Goal: Transaction & Acquisition: Purchase product/service

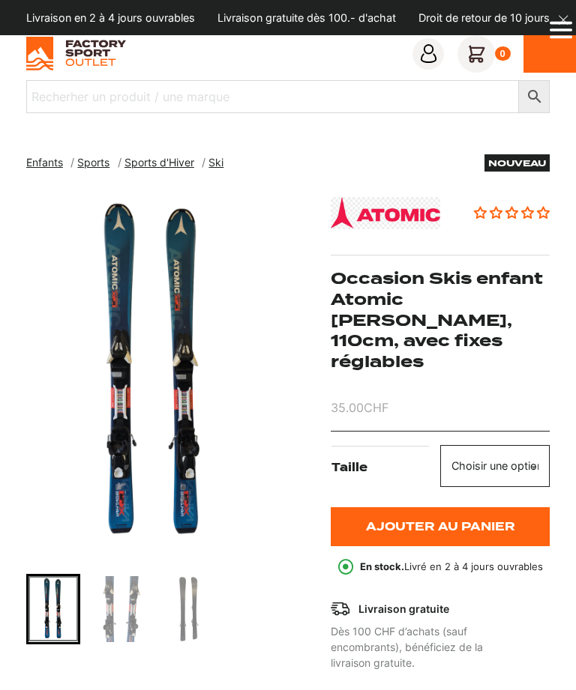
click at [215, 166] on span "Ski" at bounding box center [215, 162] width 15 height 13
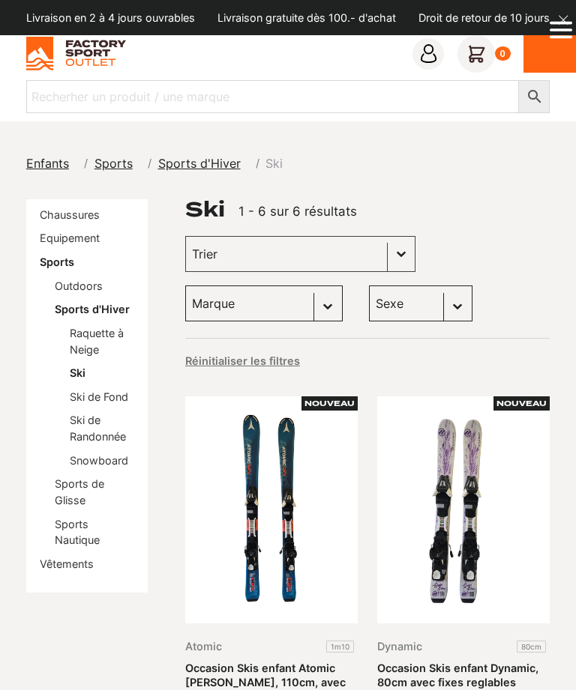
click at [83, 218] on link "Chaussures" at bounding box center [70, 214] width 60 height 13
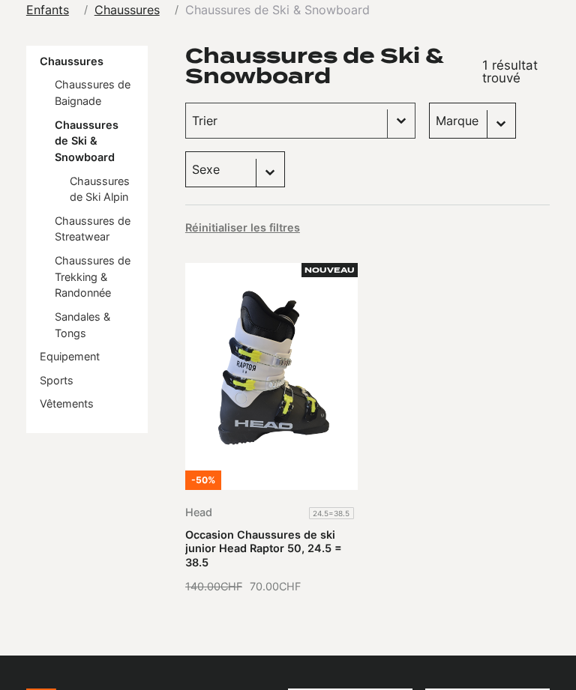
scroll to position [154, 0]
click at [273, 528] on link "Occasion Chaussures de ski junior Head Raptor 50, 24.5 = 38.5" at bounding box center [263, 548] width 157 height 40
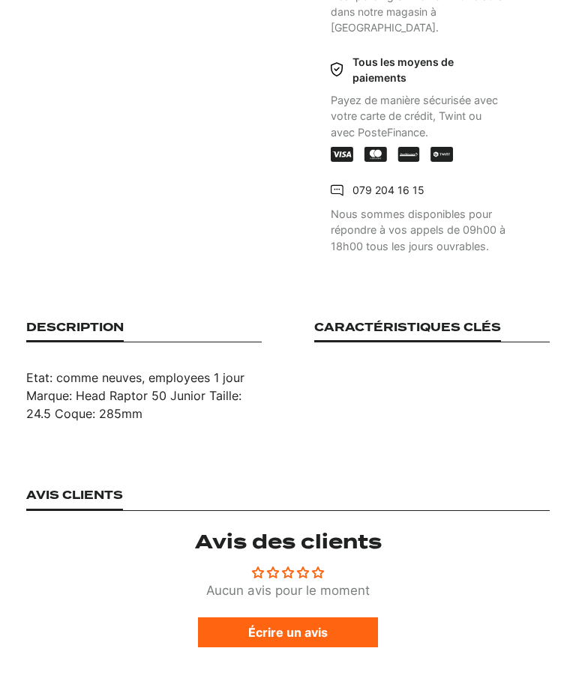
scroll to position [98, 0]
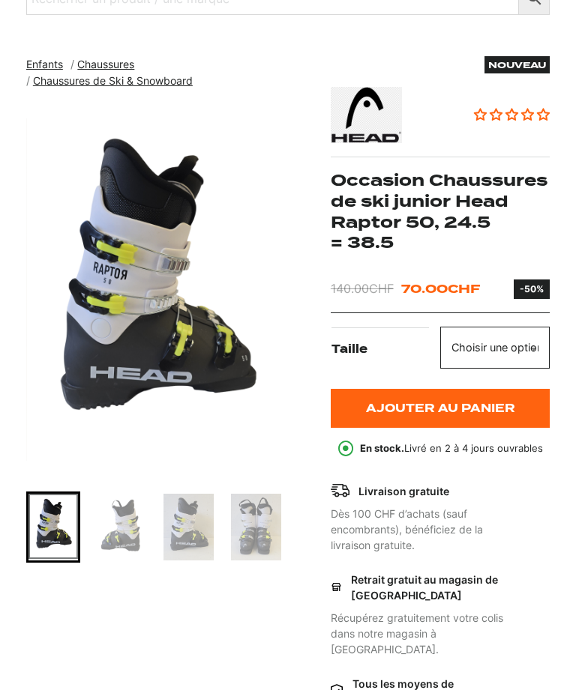
click at [139, 543] on img "Go to slide 2" at bounding box center [120, 527] width 49 height 67
click at [112, 536] on img "Go to slide 2" at bounding box center [120, 527] width 49 height 67
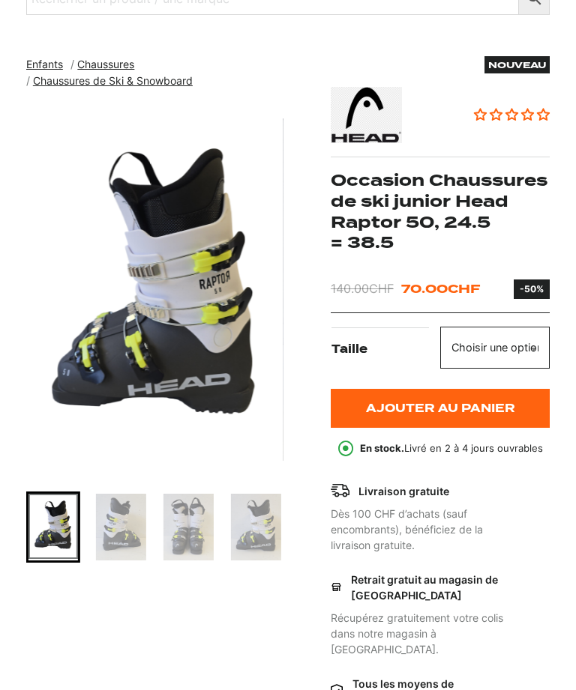
click at [195, 541] on img "Go to slide 4" at bounding box center [187, 527] width 49 height 66
